Goal: Task Accomplishment & Management: Manage account settings

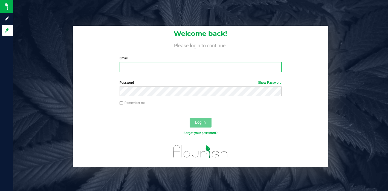
click at [146, 69] on input "Email" at bounding box center [201, 67] width 162 height 10
type input "[EMAIL_ADDRESS][DOMAIN_NAME]"
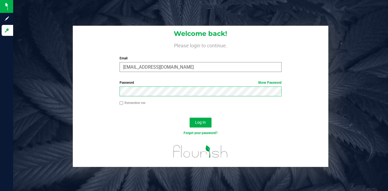
click at [190, 118] on button "Log In" at bounding box center [201, 123] width 22 height 10
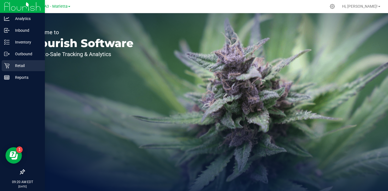
click at [22, 61] on div "Retail" at bounding box center [23, 65] width 43 height 11
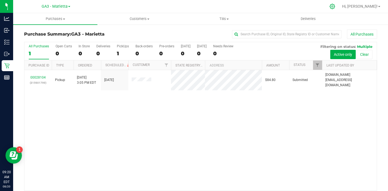
click at [335, 5] on icon at bounding box center [333, 7] width 6 height 6
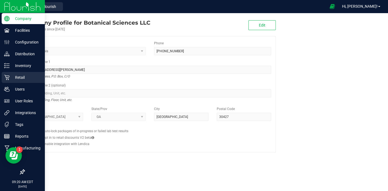
click at [20, 74] on p "Retail" at bounding box center [26, 77] width 33 height 7
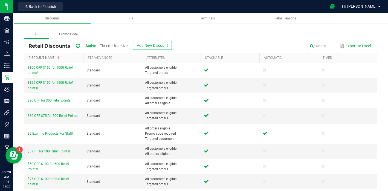
click at [42, 59] on link "Discount Name" at bounding box center [54, 58] width 53 height 4
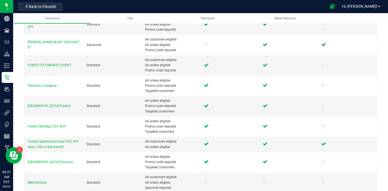
scroll to position [295, 0]
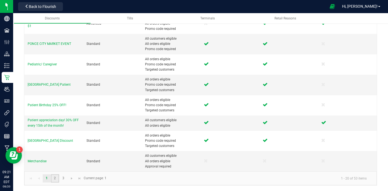
click at [54, 180] on link "2" at bounding box center [55, 178] width 8 height 8
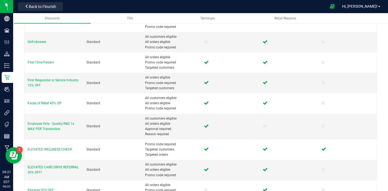
scroll to position [305, 0]
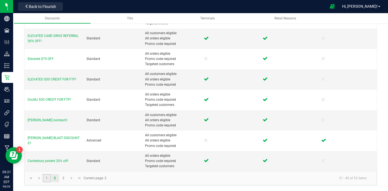
click at [47, 179] on link "1" at bounding box center [47, 178] width 8 height 8
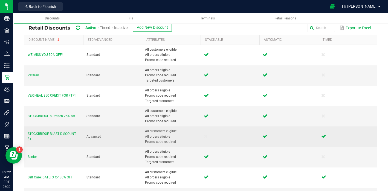
scroll to position [19, 0]
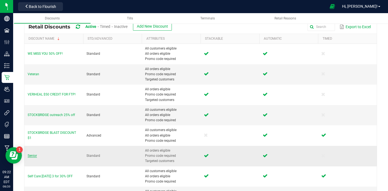
click at [30, 157] on span "Senior" at bounding box center [32, 156] width 9 height 4
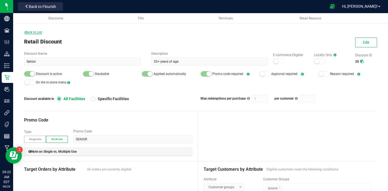
click at [36, 31] on span "Back to List" at bounding box center [33, 32] width 18 height 4
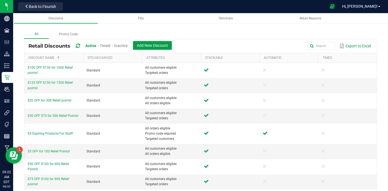
click at [161, 45] on span "Add New Discount" at bounding box center [152, 45] width 31 height 4
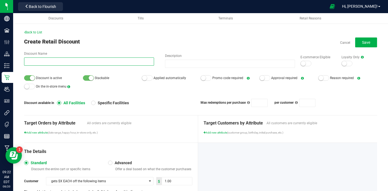
click at [129, 63] on input "Discount Name" at bounding box center [89, 62] width 130 height 8
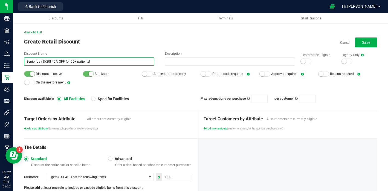
drag, startPoint x: 94, startPoint y: 60, endPoint x: 37, endPoint y: 58, distance: 56.7
click at [37, 58] on input "Senior day 8/20! 40% OFF for 55+ patients!" at bounding box center [89, 62] width 130 height 8
type input "Senior day 8/20! 40% OFF for 55+ patients!"
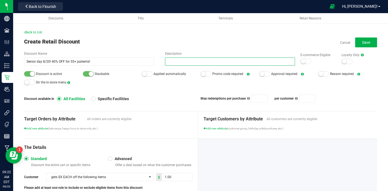
click at [180, 61] on input "Description" at bounding box center [230, 62] width 130 height 8
paste input "Senior day 8/20! 40% OFF for 55+ patients!"
type input "Senior day 8/20! 40% OFF for 55+ patients!"
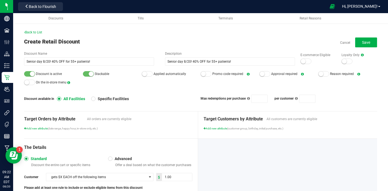
click at [196, 48] on div "Back to List Create Retail Discount Cancel Save Discount Name Senior day 8/20! …" at bounding box center [200, 146] width 353 height 232
click at [204, 73] on small at bounding box center [203, 73] width 5 height 5
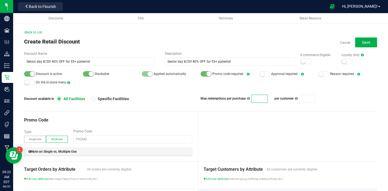
click at [265, 99] on input at bounding box center [260, 99] width 16 height 8
type input "1"
click at [142, 98] on div "Discount available in All Facilities Specific Facilities" at bounding box center [112, 98] width 177 height 5
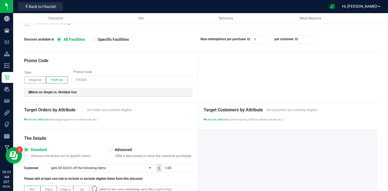
scroll to position [60, 0]
click at [117, 79] on input "text" at bounding box center [132, 80] width 119 height 8
type input "55"
click at [131, 67] on div "Promo Code Type Single Use Multi-Use Promo Code 55 Note on Single vs. Multiple …" at bounding box center [111, 77] width 174 height 50
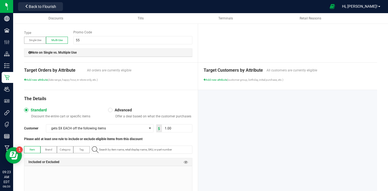
scroll to position [111, 0]
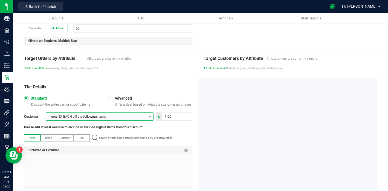
click at [150, 117] on span at bounding box center [150, 116] width 4 height 4
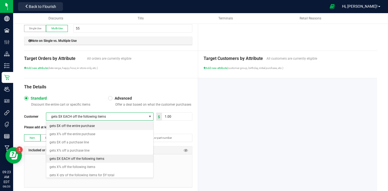
scroll to position [8, 108]
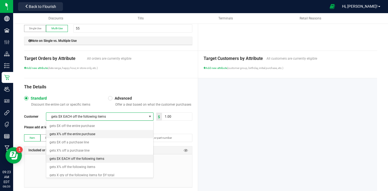
click at [124, 136] on li "gets X% off the entire purchase" at bounding box center [99, 134] width 107 height 8
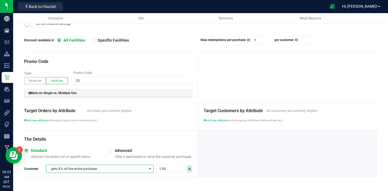
scroll to position [59, 0]
click at [169, 171] on input "1" at bounding box center [172, 169] width 30 height 8
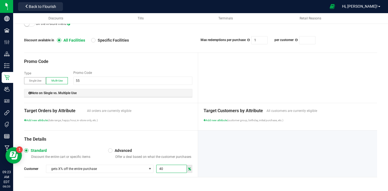
type input "40"
click at [170, 139] on div "The Details" at bounding box center [108, 139] width 168 height 7
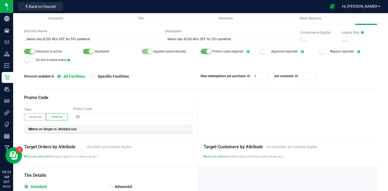
scroll to position [0, 0]
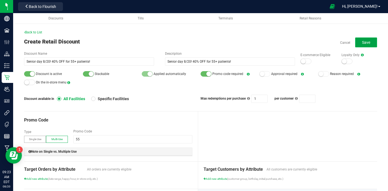
click at [367, 44] on span "Save" at bounding box center [366, 42] width 8 height 4
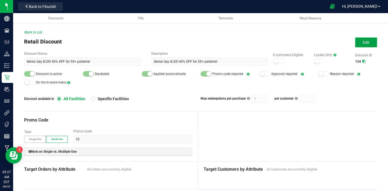
click at [363, 45] on button "Edit" at bounding box center [366, 43] width 22 height 10
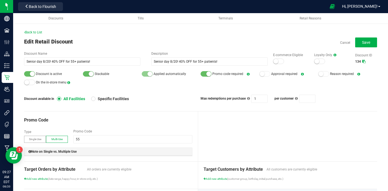
scroll to position [59, 0]
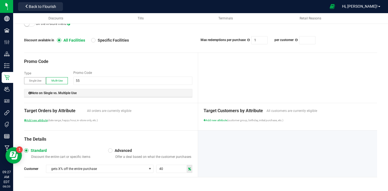
click at [40, 119] on span "Add new attribute" at bounding box center [36, 120] width 24 height 3
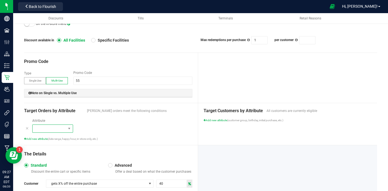
click at [65, 131] on span at bounding box center [49, 129] width 33 height 8
click at [63, 163] on li "Specific times" at bounding box center [53, 163] width 40 height 8
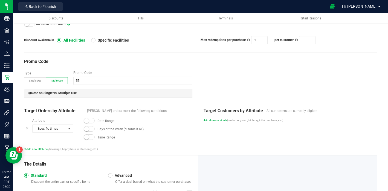
click at [87, 120] on small at bounding box center [86, 120] width 5 height 5
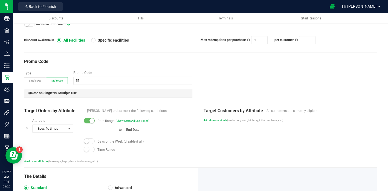
type input "month/day/year"
click at [107, 132] on input at bounding box center [100, 130] width 33 height 7
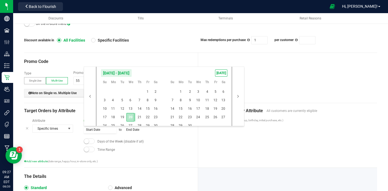
click at [130, 117] on span "20" at bounding box center [131, 117] width 8 height 8
type input "[DATE]"
click at [130, 117] on span "20" at bounding box center [131, 117] width 8 height 8
type input "[DATE]"
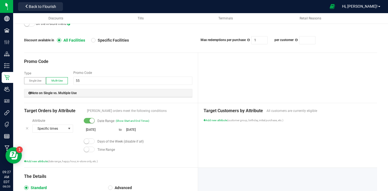
click at [154, 145] on div "Date Range (Show Start and End Times) [DATE] to [DATE] Days of the Week (disabl…" at bounding box center [135, 136] width 114 height 37
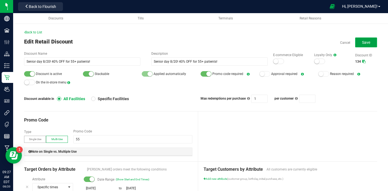
click at [367, 42] on span "Save" at bounding box center [366, 42] width 8 height 4
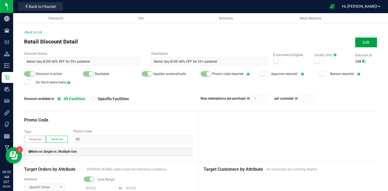
click at [367, 44] on span "Edit" at bounding box center [366, 42] width 7 height 4
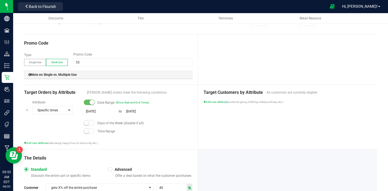
scroll to position [83, 0]
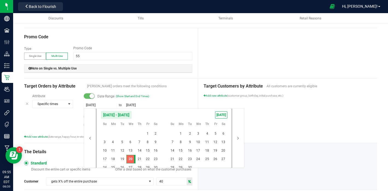
click at [99, 106] on input "[DATE]" at bounding box center [100, 105] width 33 height 7
click at [139, 159] on span "21" at bounding box center [140, 159] width 8 height 8
type input "[DATE]"
click at [139, 159] on span "21" at bounding box center [140, 159] width 8 height 8
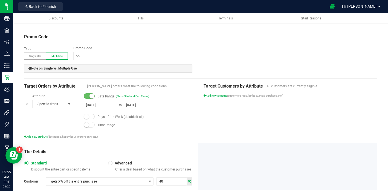
click at [180, 94] on div "Date Range (Show Start and End Times)" at bounding box center [138, 96] width 108 height 5
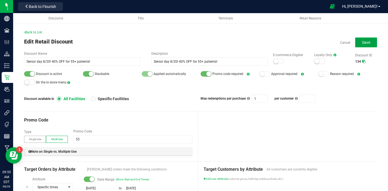
click at [368, 42] on span "Save" at bounding box center [366, 42] width 8 height 4
